Goal: Communication & Community: Ask a question

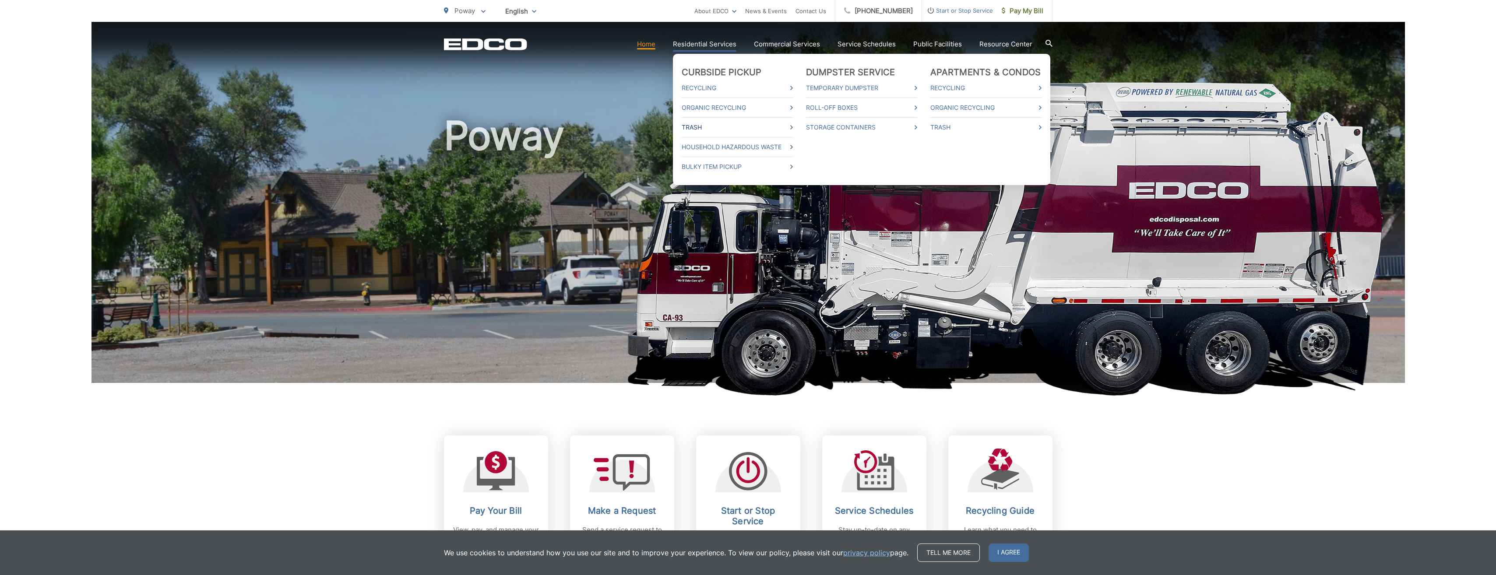
click at [589, 127] on link "Trash" at bounding box center [736, 127] width 111 height 11
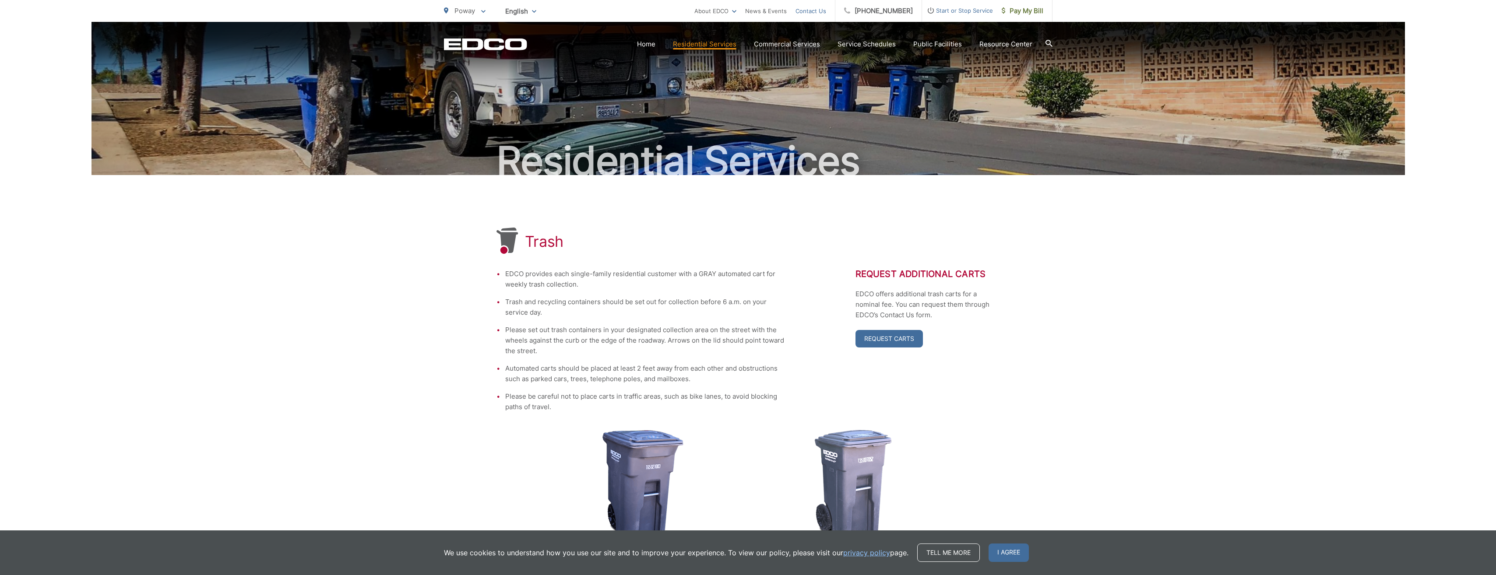
click at [822, 11] on link "Contact Us" at bounding box center [810, 11] width 31 height 11
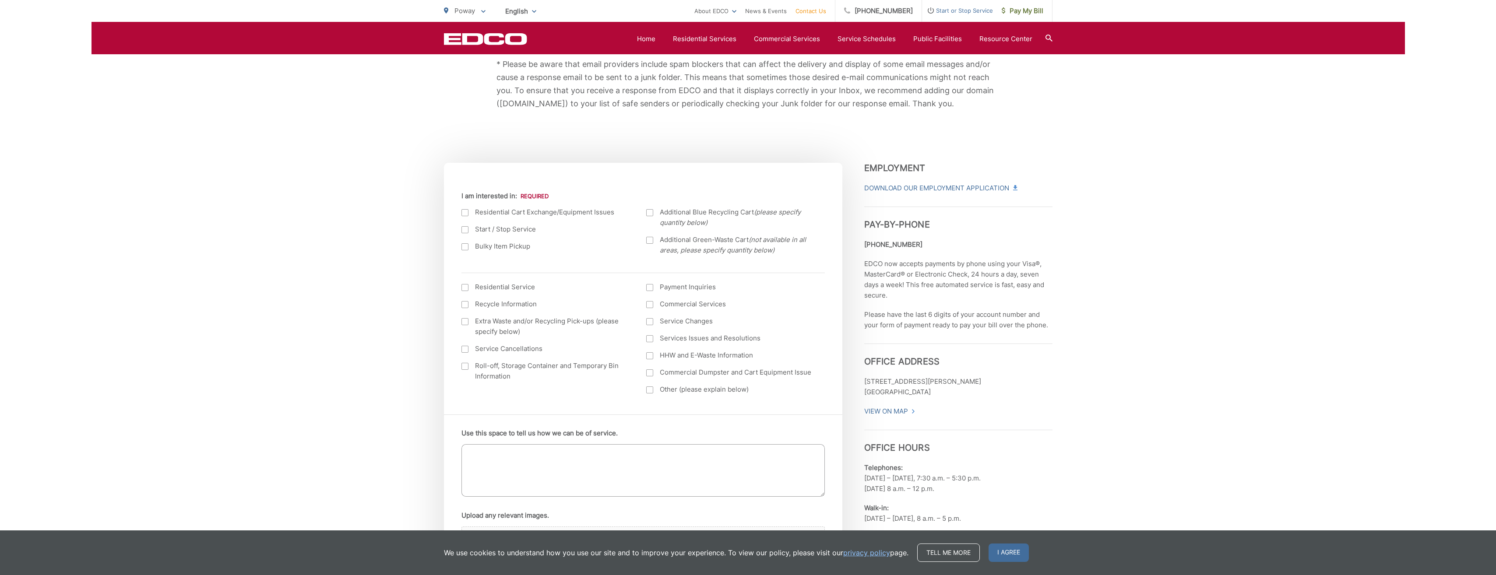
scroll to position [219, 0]
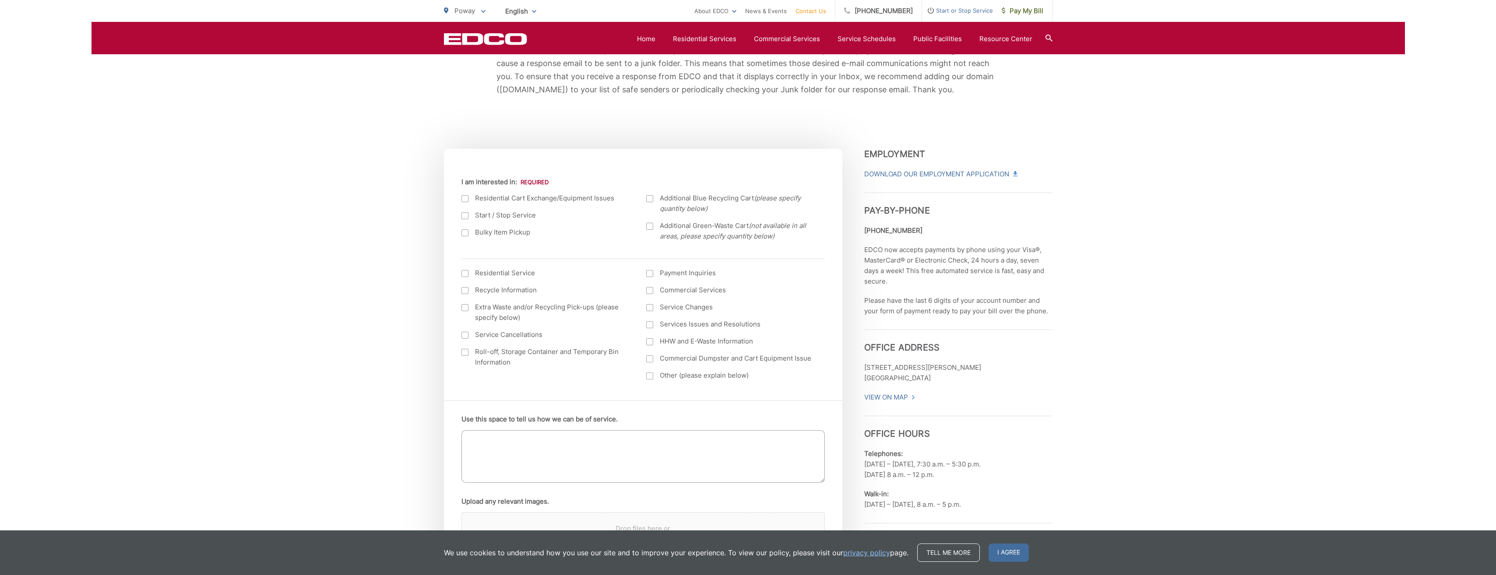
click at [650, 379] on div at bounding box center [649, 375] width 7 height 7
click at [0, 0] on input "Other (please explain below)" at bounding box center [0, 0] width 0 height 0
click at [636, 446] on textarea "Use this space to tell us how we can be of service." at bounding box center [642, 456] width 363 height 53
click at [636, 446] on textarea "Please provide link to change trash can size." at bounding box center [642, 456] width 363 height 53
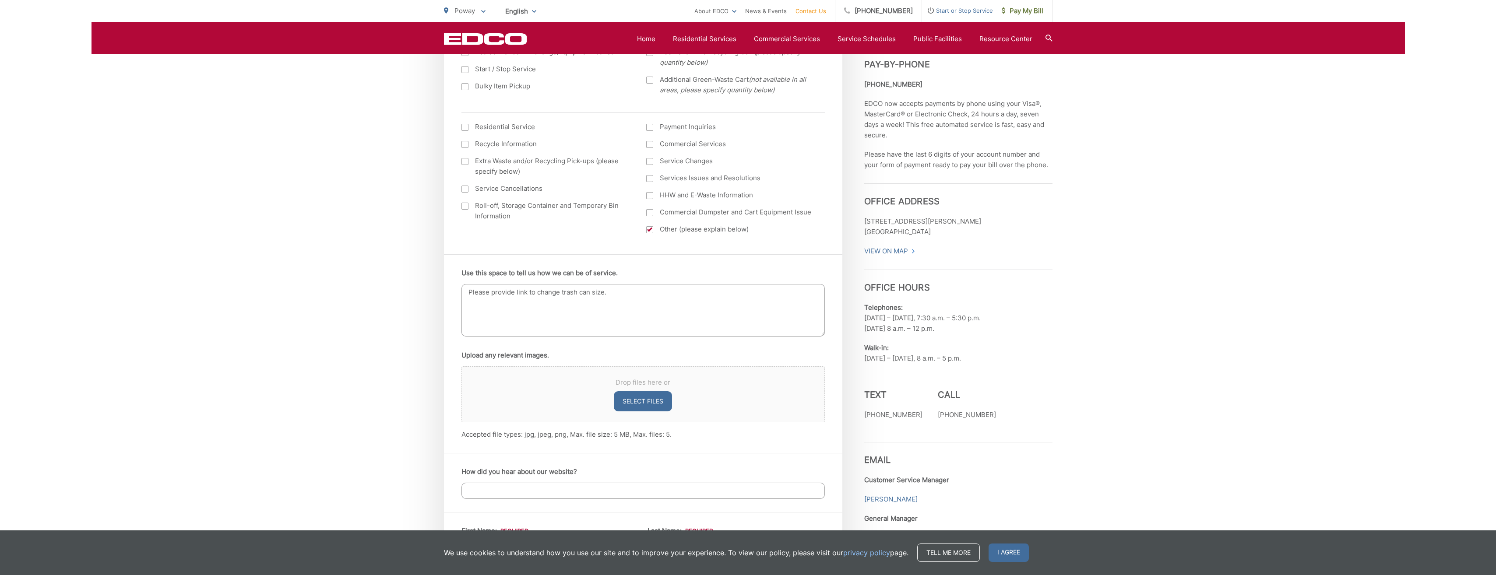
scroll to position [394, 0]
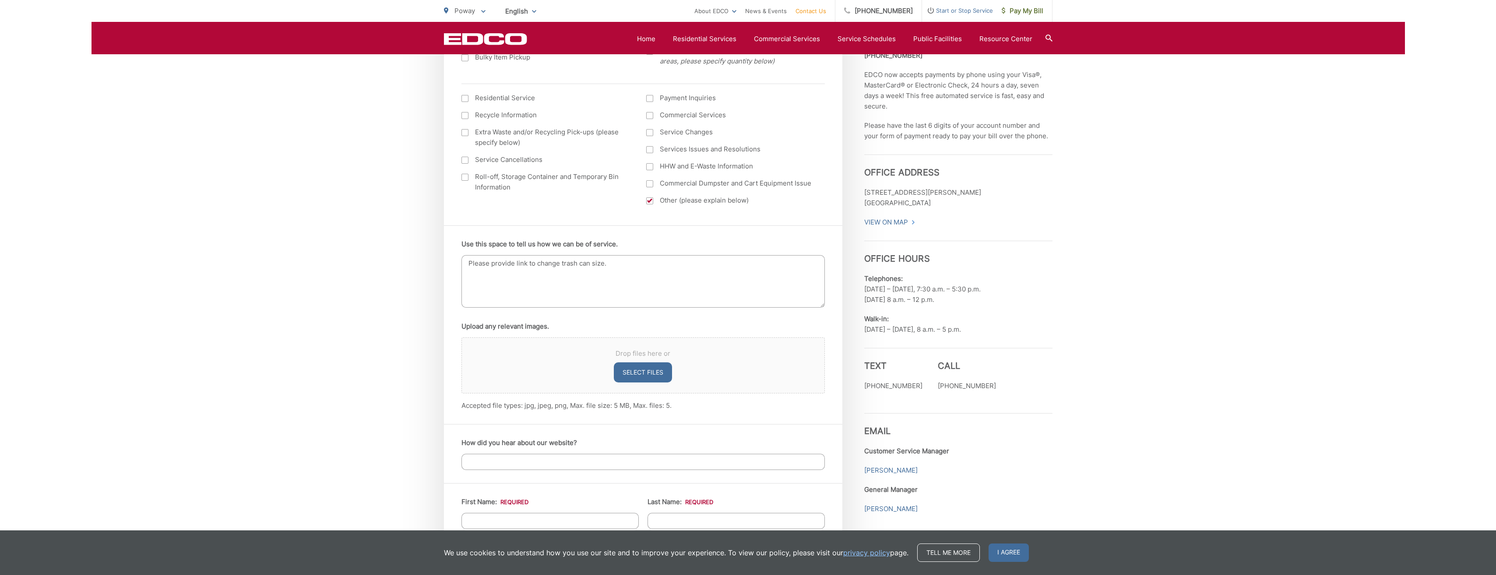
type textarea "Please provide link to change trash can size."
click at [615, 461] on input "How did you hear about our website?" at bounding box center [642, 462] width 363 height 16
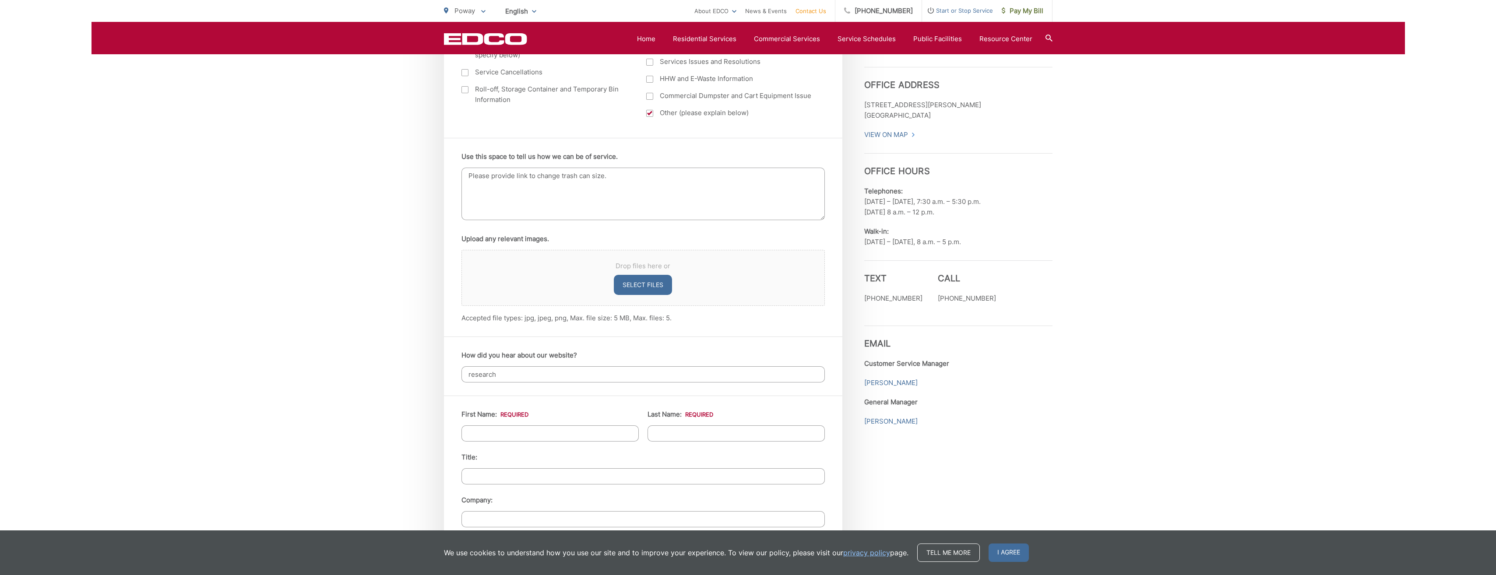
type input "research"
click at [576, 432] on input "First Name: *" at bounding box center [549, 433] width 177 height 16
type input "Kat"
type input "Morrow"
type input "13844 Olive Mill Way"
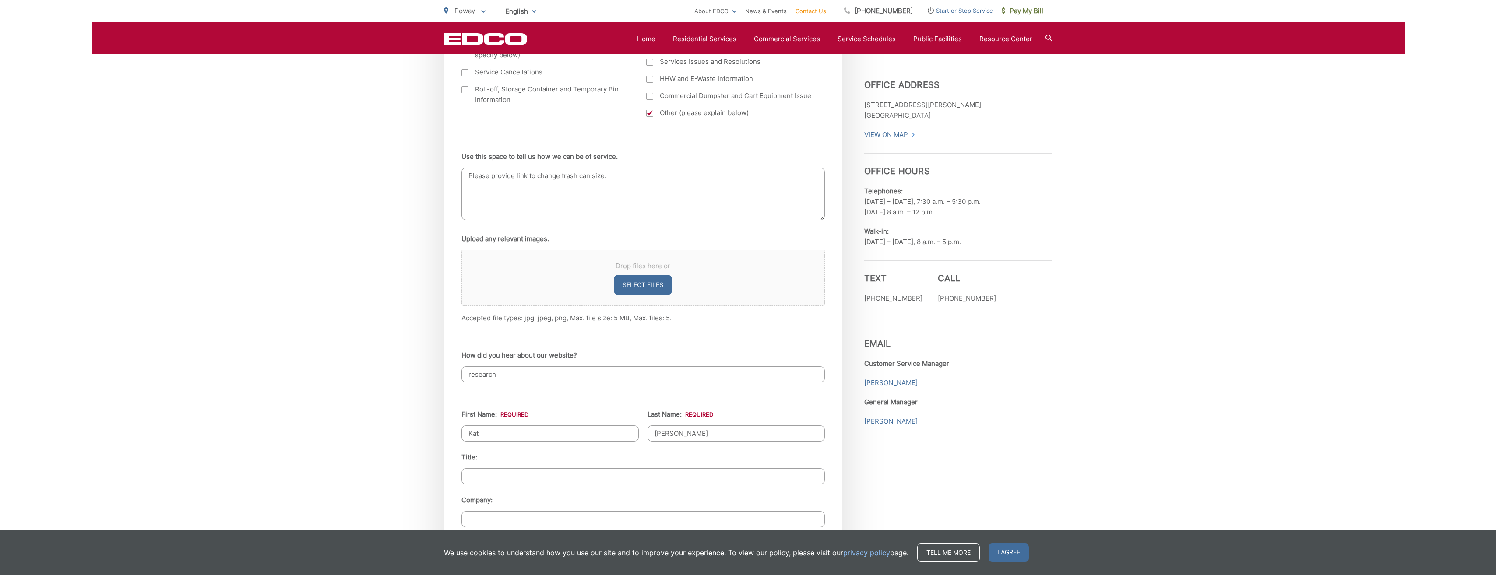
type input "Poway"
type input "92064"
type input "8083720876"
type input "mmanuenue@yahoo.com"
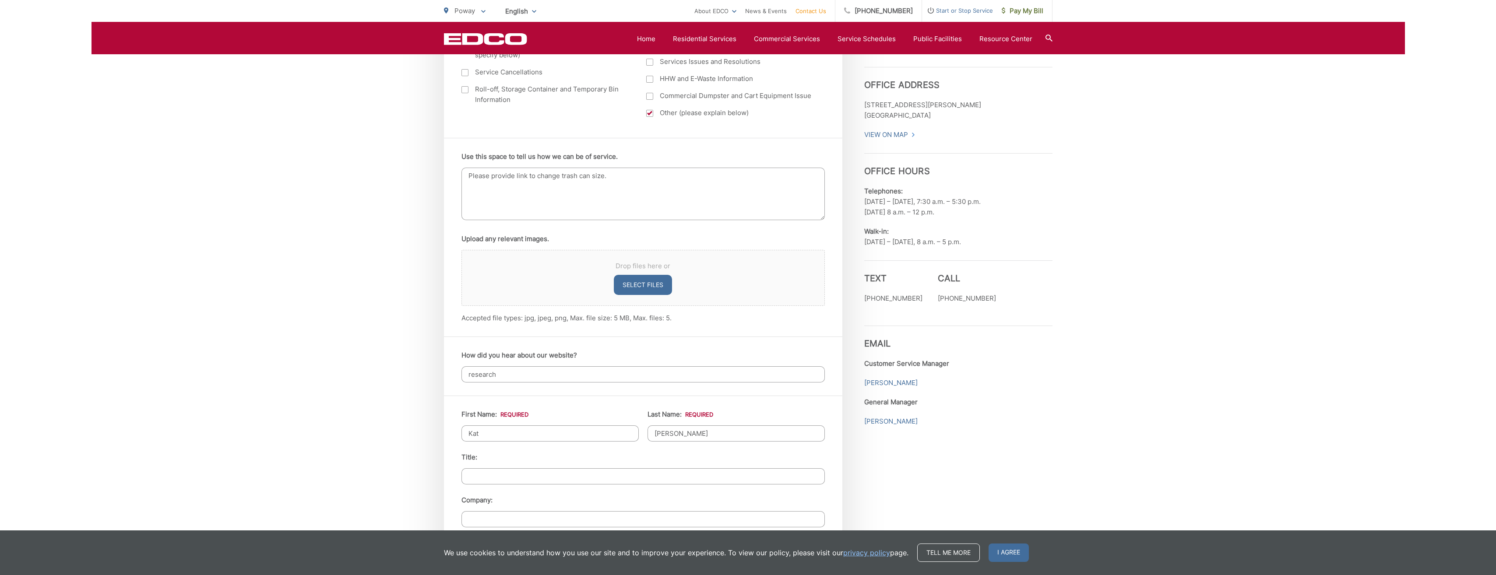
type input "(808) 372-0876"
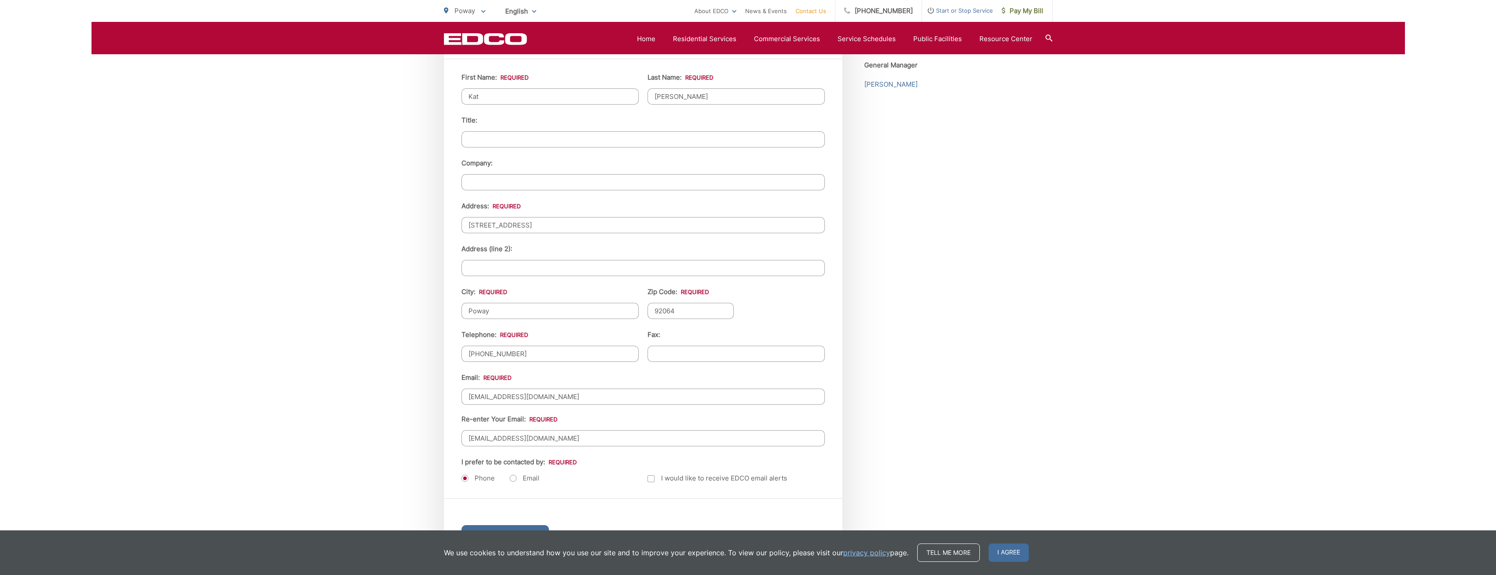
scroll to position [875, 0]
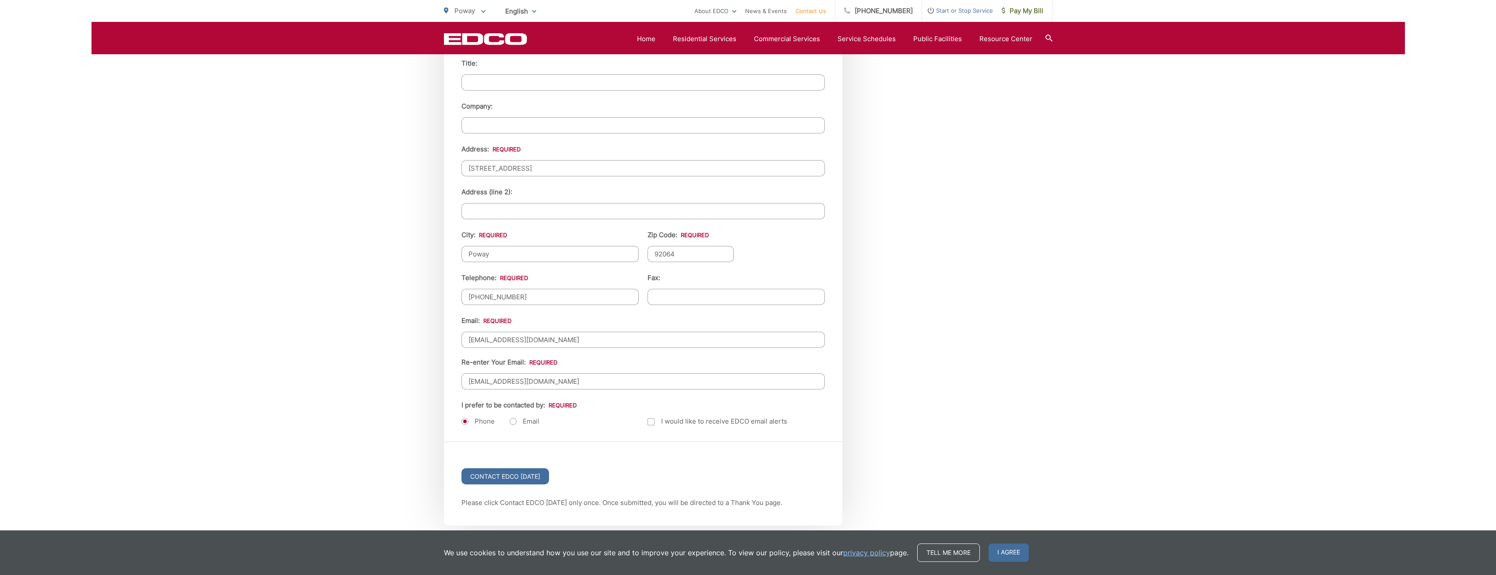
click at [512, 424] on label "Email" at bounding box center [524, 421] width 30 height 9
radio input "true"
click at [515, 478] on input "Contact EDCO Today" at bounding box center [505, 476] width 88 height 16
